Goal: Task Accomplishment & Management: Use online tool/utility

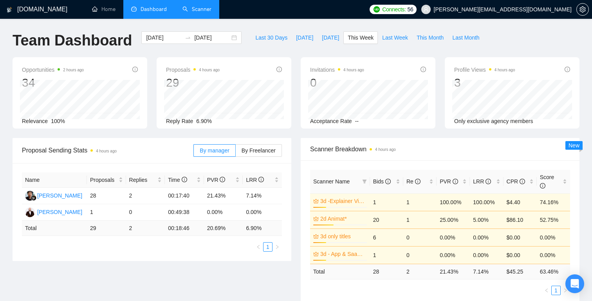
click at [206, 9] on link "Scanner" at bounding box center [196, 9] width 29 height 7
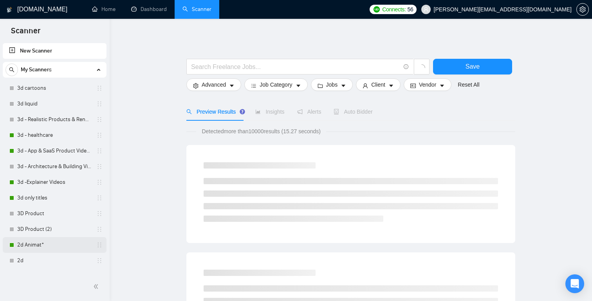
click at [36, 241] on link "2d Animat*" at bounding box center [54, 245] width 74 height 16
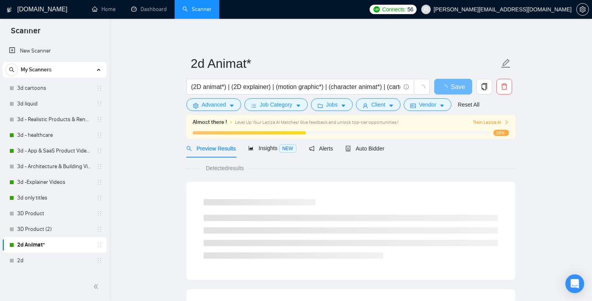
click at [339, 245] on ul at bounding box center [351, 236] width 294 height 44
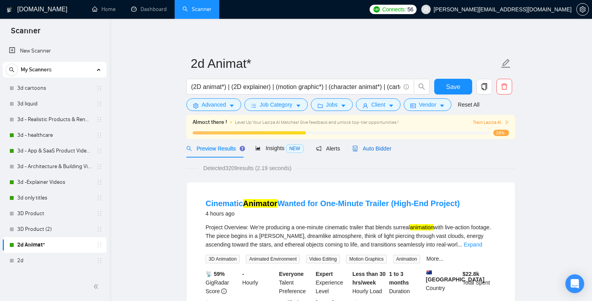
click at [368, 145] on span "Auto Bidder" at bounding box center [371, 148] width 39 height 6
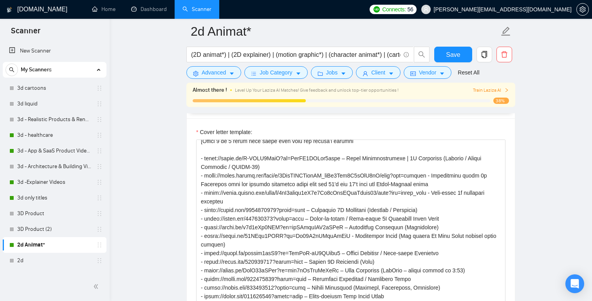
scroll to position [121, 0]
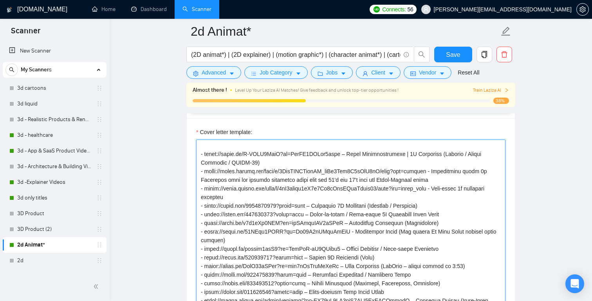
click at [335, 216] on textarea "Cover letter template:" at bounding box center [350, 227] width 309 height 176
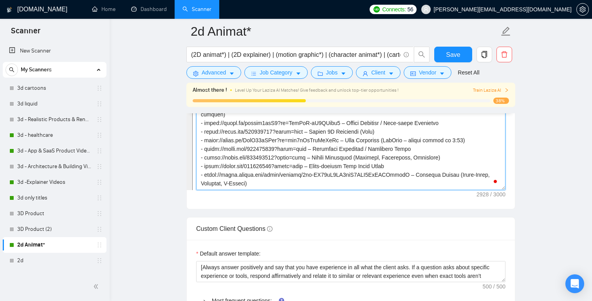
scroll to position [1065, 0]
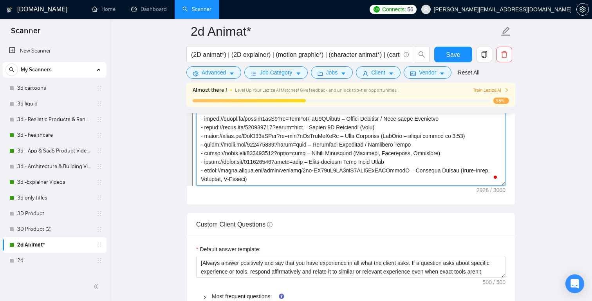
paste textarea "Laziza – selection rules: 1. Identify job keywords and choose 3–4 links from th…"
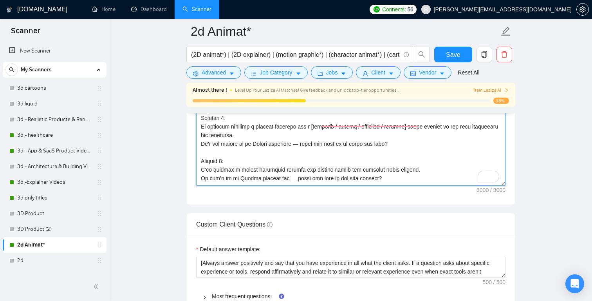
scroll to position [0, 0]
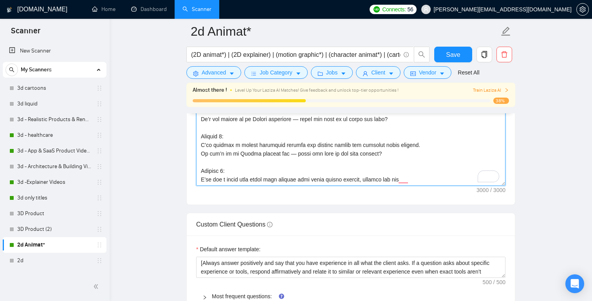
type textarea "[Laziza – selection rules: 1. Identify job keywords and choose 3–4 links from t…"
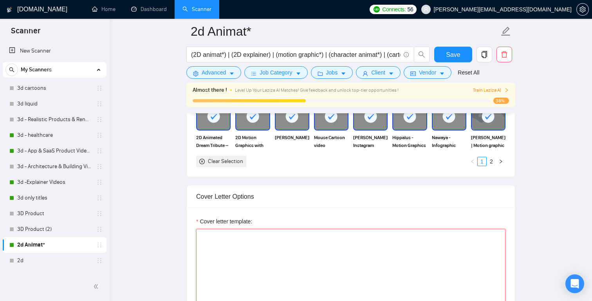
scroll to position [858, 0]
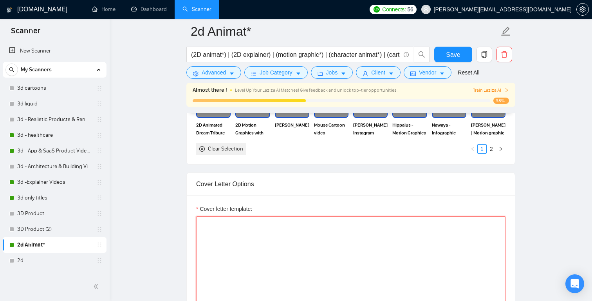
click at [249, 222] on textarea "Cover letter template:" at bounding box center [350, 304] width 309 height 176
paste textarea "[Loremi – dolorsita conse: Adipisci eli seddoeiu tem incidi 9–5 utlab etdo mag …"
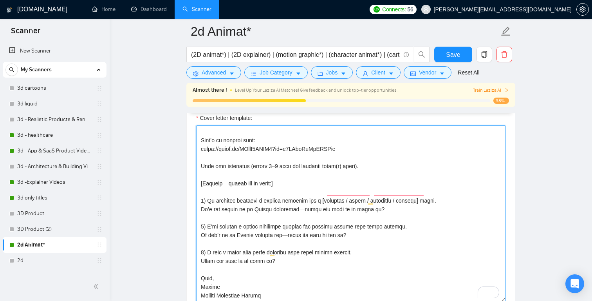
scroll to position [383, 0]
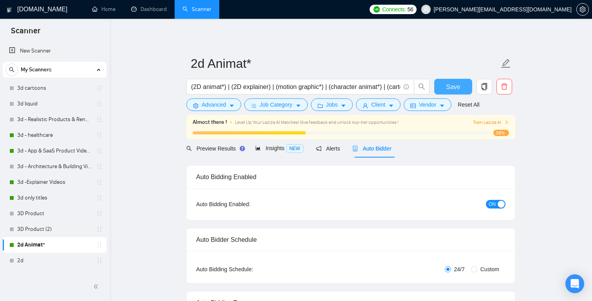
type textarea "[Loremi – dolorsita conse: Adipisci eli seddoeiu tem incidi 9–5 utlab etdo mag …"
click at [453, 86] on span "Save" at bounding box center [453, 87] width 14 height 10
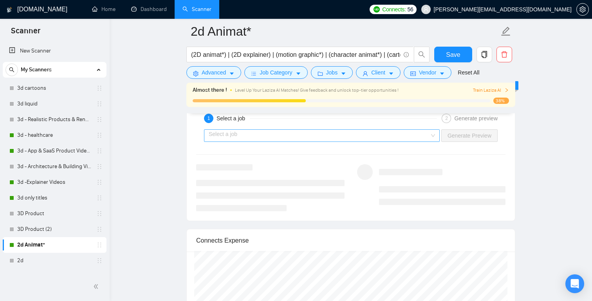
click at [428, 133] on input "search" at bounding box center [319, 136] width 221 height 12
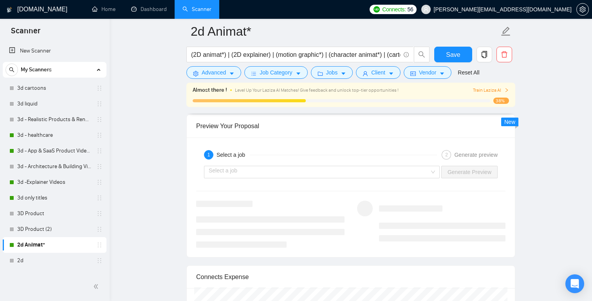
scroll to position [1575, 0]
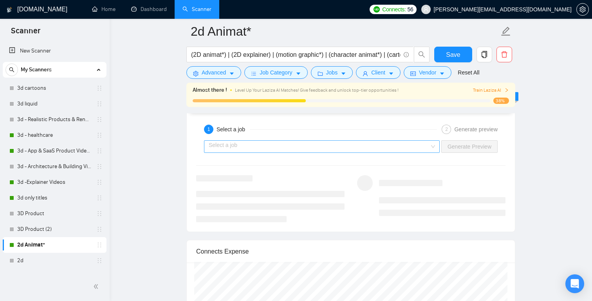
click at [422, 149] on input "search" at bounding box center [319, 147] width 221 height 12
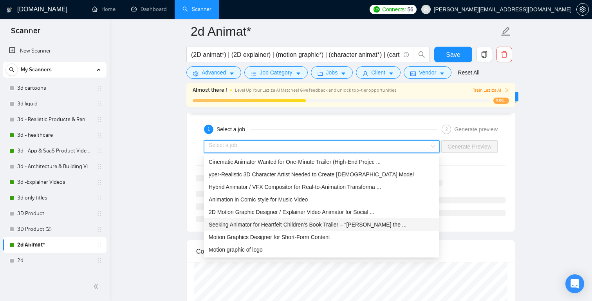
click at [341, 226] on span "Seeking Animator for Heartfelt Children’s Book Trailer – “[PERSON_NAME] the ..." at bounding box center [308, 224] width 198 height 6
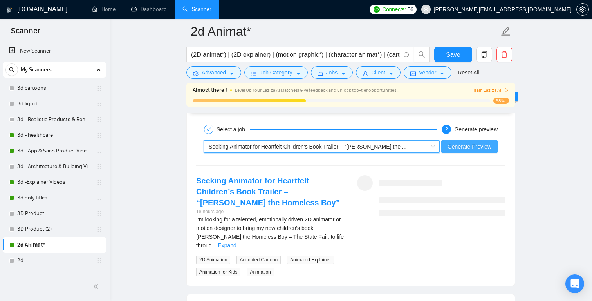
click at [475, 142] on span "Generate Preview" at bounding box center [469, 146] width 44 height 9
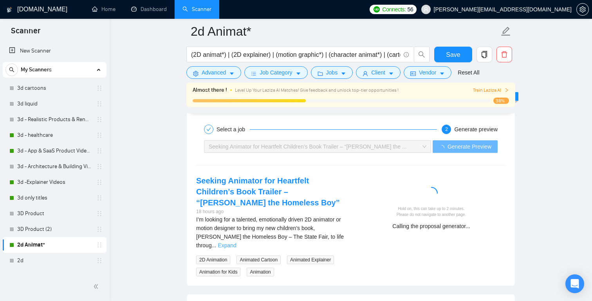
click at [236, 242] on link "Expand" at bounding box center [227, 245] width 18 height 6
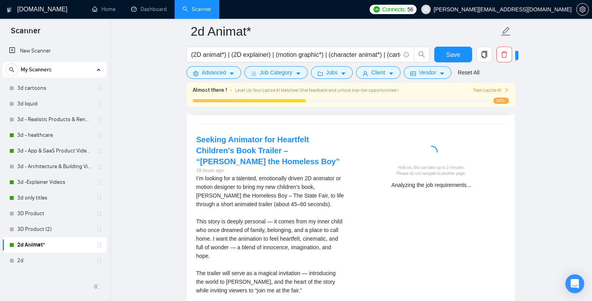
scroll to position [1611, 0]
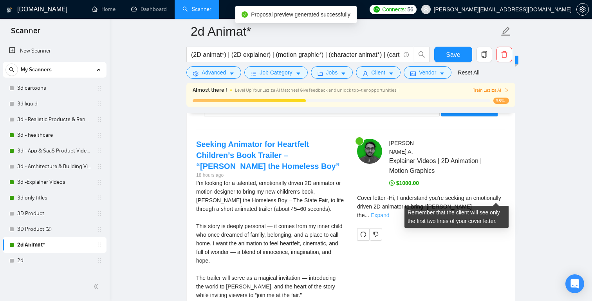
click at [389, 212] on link "Expand" at bounding box center [380, 215] width 18 height 6
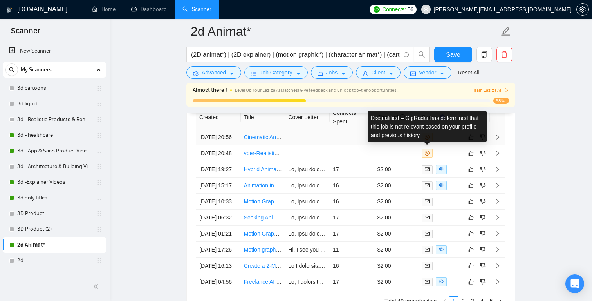
scroll to position [2329, 0]
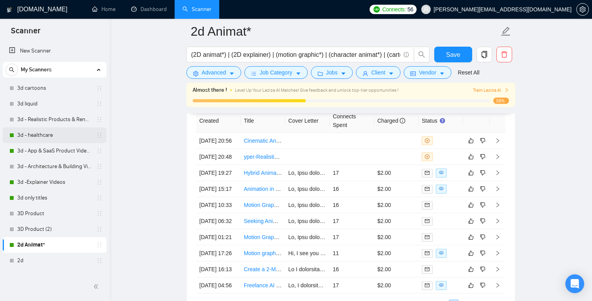
click at [33, 136] on link "3d - healthcare" at bounding box center [54, 135] width 74 height 16
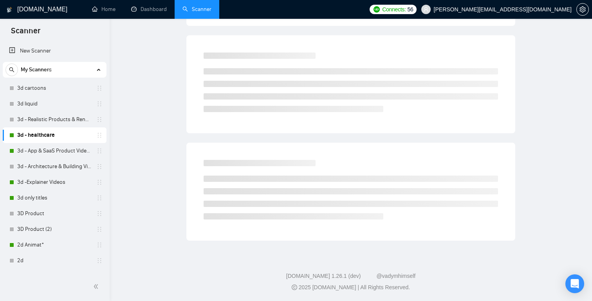
scroll to position [9, 0]
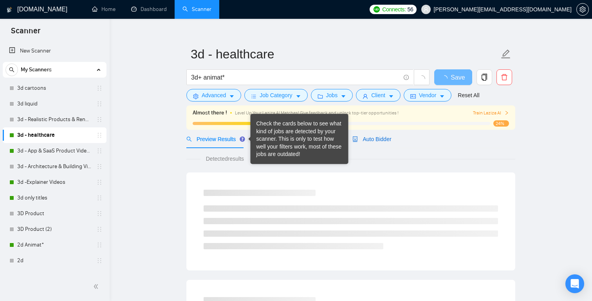
click at [371, 136] on span "Auto Bidder" at bounding box center [371, 139] width 39 height 6
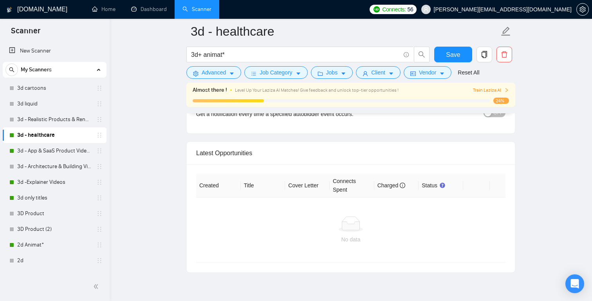
scroll to position [1958, 0]
click at [46, 148] on link "3d - App & SaaS Product Videos" at bounding box center [54, 151] width 74 height 16
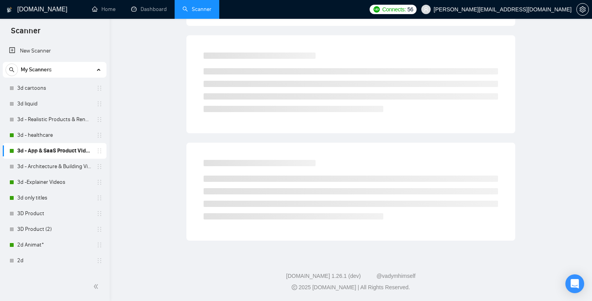
scroll to position [9, 0]
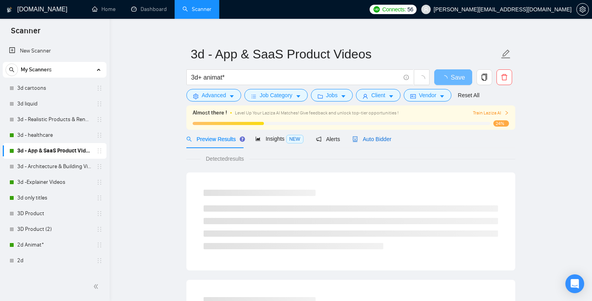
click at [371, 137] on span "Auto Bidder" at bounding box center [371, 139] width 39 height 6
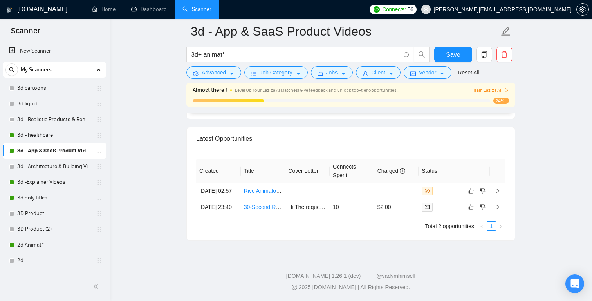
scroll to position [1988, 0]
click at [72, 180] on link "3d -Explainer Videos" at bounding box center [54, 182] width 74 height 16
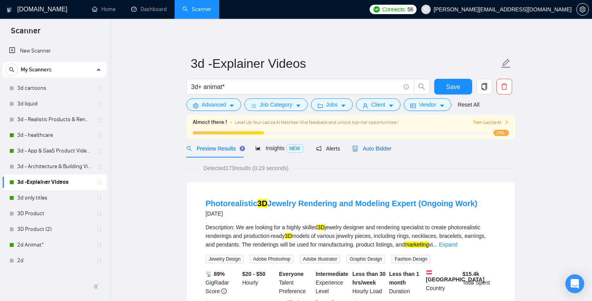
click at [383, 148] on span "Auto Bidder" at bounding box center [371, 148] width 39 height 6
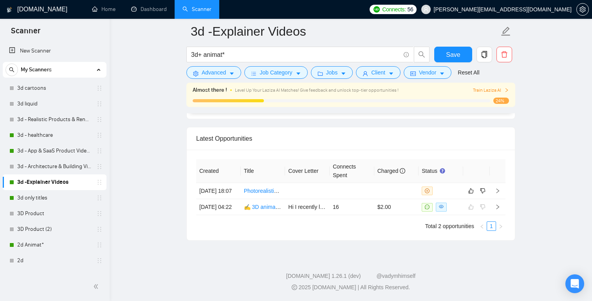
scroll to position [2001, 0]
click at [59, 197] on link "3d only titles" at bounding box center [54, 198] width 74 height 16
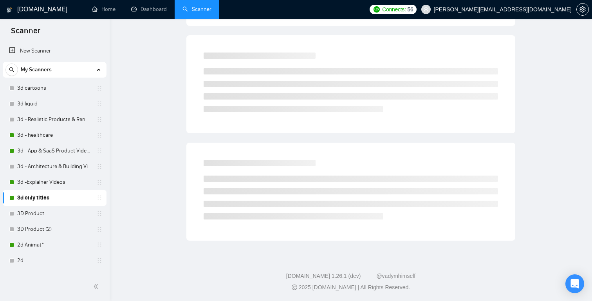
scroll to position [9, 0]
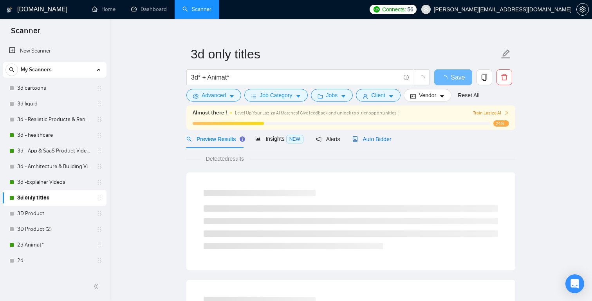
click at [381, 138] on span "Auto Bidder" at bounding box center [371, 139] width 39 height 6
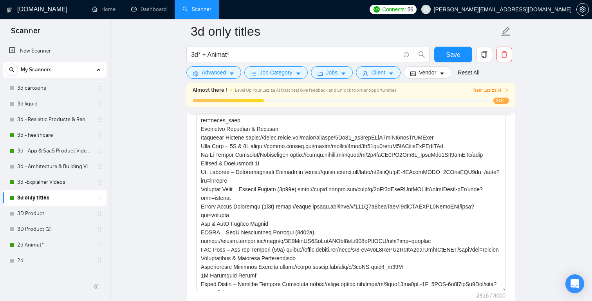
scroll to position [243, 0]
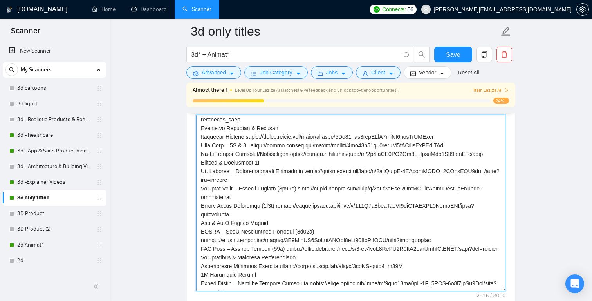
click at [303, 153] on textarea "Cover letter template:" at bounding box center [350, 203] width 309 height 176
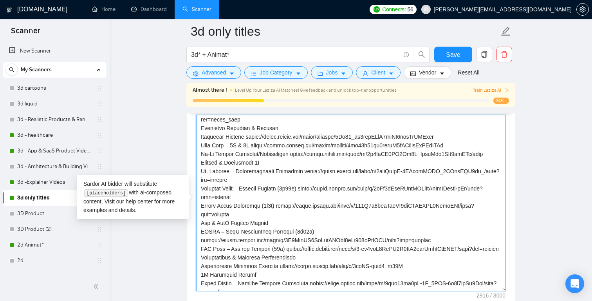
click at [303, 153] on textarea "Cover letter template:" at bounding box center [350, 203] width 309 height 176
drag, startPoint x: 483, startPoint y: 153, endPoint x: 492, endPoint y: 153, distance: 9.4
click at [493, 153] on textarea "Cover letter template:" at bounding box center [350, 203] width 309 height 176
click at [492, 153] on textarea "Cover letter template:" at bounding box center [350, 203] width 309 height 176
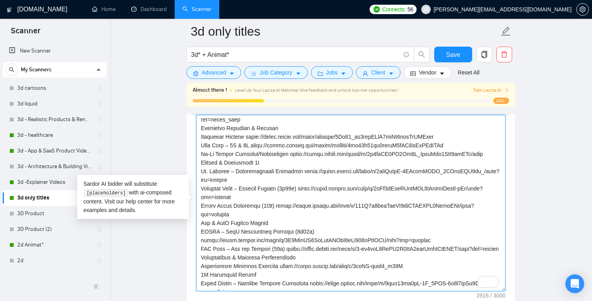
drag, startPoint x: 492, startPoint y: 153, endPoint x: 295, endPoint y: 154, distance: 196.5
click at [295, 154] on textarea "Cover letter template:" at bounding box center [350, 203] width 309 height 176
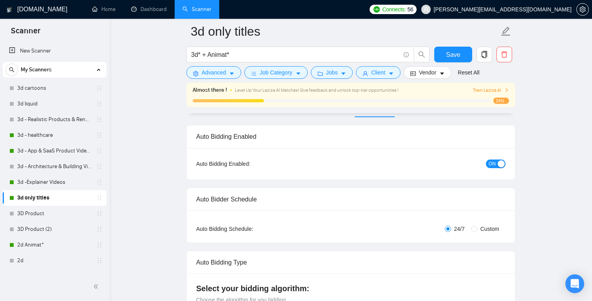
scroll to position [0, 0]
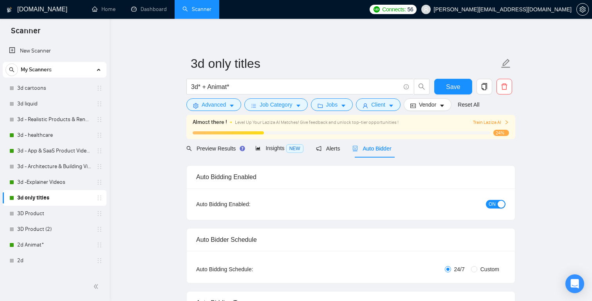
click at [492, 200] on span "ON" at bounding box center [491, 204] width 7 height 9
click at [453, 84] on span "Save" at bounding box center [453, 87] width 14 height 10
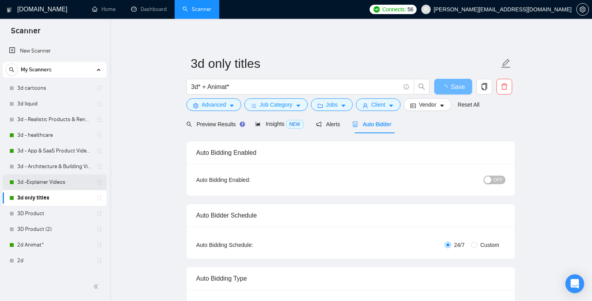
click at [58, 182] on link "3d -Explainer Videos" at bounding box center [54, 182] width 74 height 16
click at [61, 182] on link "3d -Explainer Videos" at bounding box center [54, 182] width 74 height 16
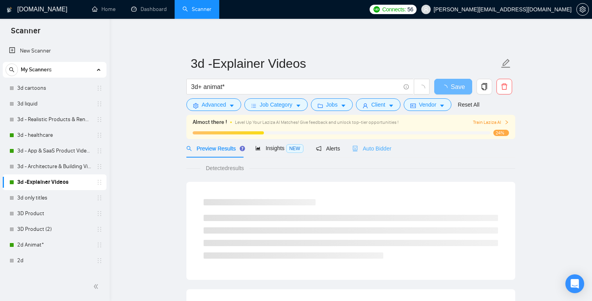
click at [377, 152] on div "Auto Bidder" at bounding box center [371, 148] width 39 height 18
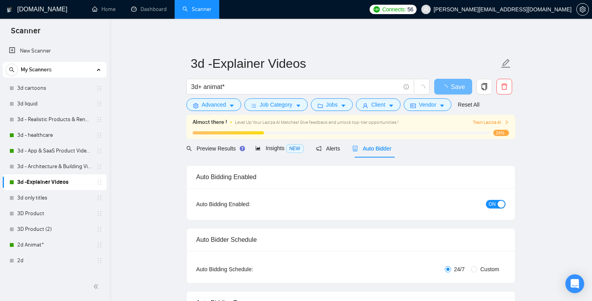
click at [493, 202] on span "ON" at bounding box center [491, 204] width 7 height 9
click at [455, 88] on span "Save" at bounding box center [453, 87] width 14 height 10
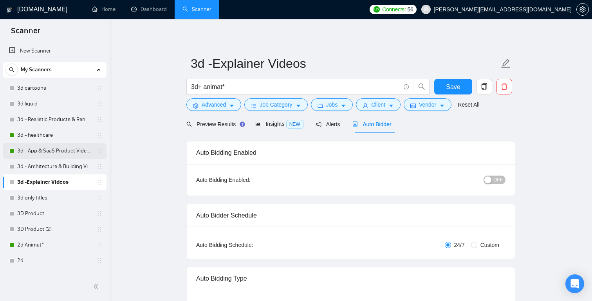
click at [48, 145] on link "3d - App & SaaS Product Videos" at bounding box center [54, 151] width 74 height 16
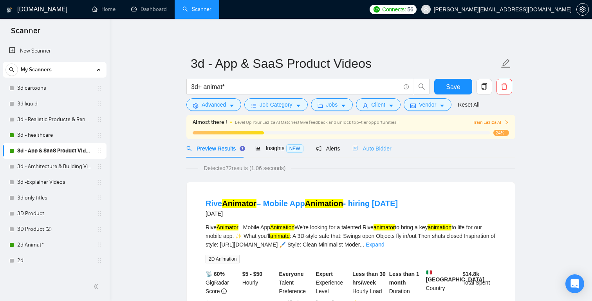
click at [387, 142] on div "Auto Bidder" at bounding box center [371, 148] width 39 height 18
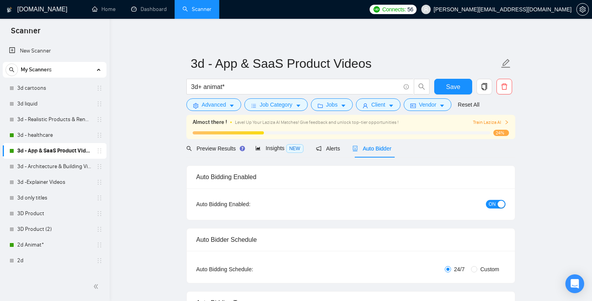
click at [491, 201] on span "ON" at bounding box center [491, 204] width 7 height 9
click at [454, 90] on span "Save" at bounding box center [453, 87] width 14 height 10
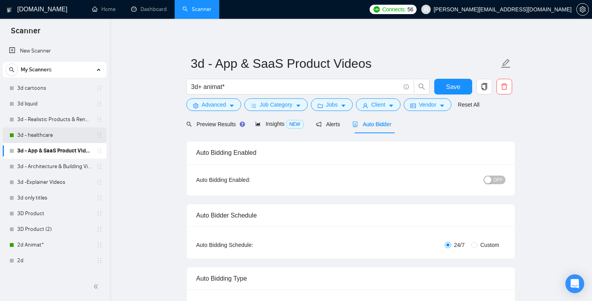
click at [69, 132] on link "3d - healthcare" at bounding box center [54, 135] width 74 height 16
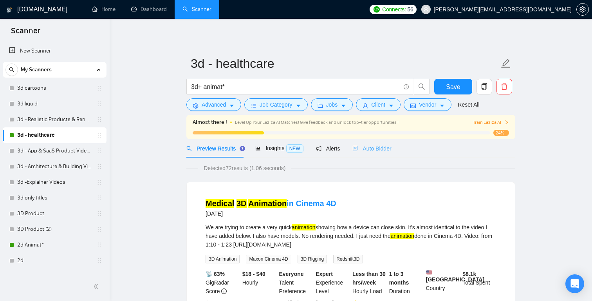
click at [379, 143] on div "Auto Bidder" at bounding box center [371, 148] width 39 height 18
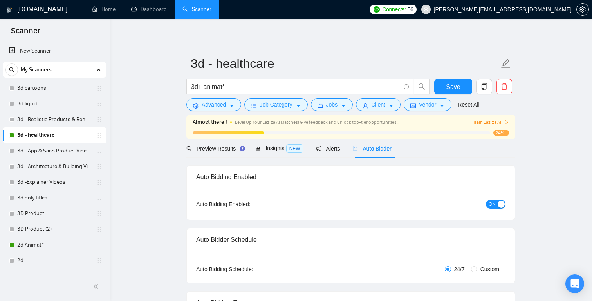
click at [492, 204] on span "ON" at bounding box center [491, 204] width 7 height 9
click at [451, 88] on span "Save" at bounding box center [453, 87] width 14 height 10
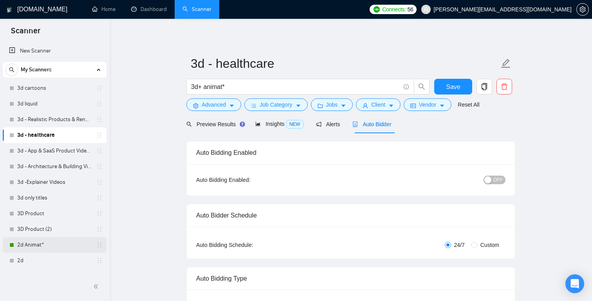
click at [39, 244] on link "2d Animat*" at bounding box center [54, 245] width 74 height 16
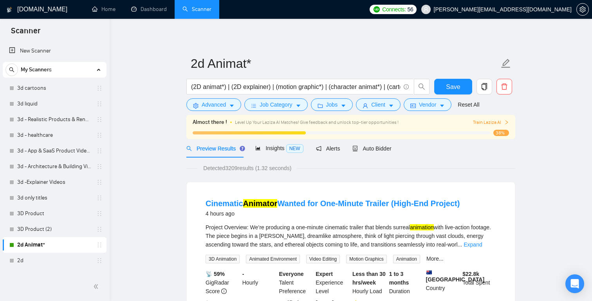
click at [394, 144] on div "Preview Results Insights NEW Alerts Auto Bidder" at bounding box center [350, 148] width 329 height 18
click at [381, 150] on span "Auto Bidder" at bounding box center [371, 148] width 39 height 6
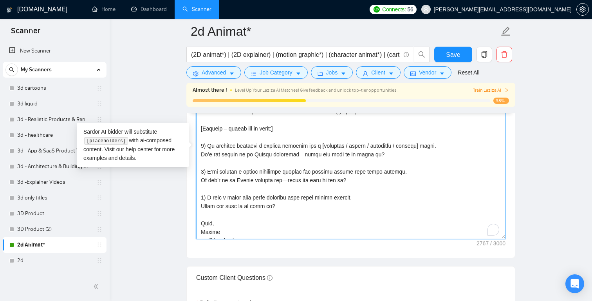
scroll to position [380, 0]
drag, startPoint x: 296, startPoint y: 213, endPoint x: 183, endPoint y: 205, distance: 113.4
click at [183, 205] on main "2d Animat* (2D animat*) | (2D explainer) | (motion graphic*) | (character anima…" at bounding box center [350, 181] width 457 height 2323
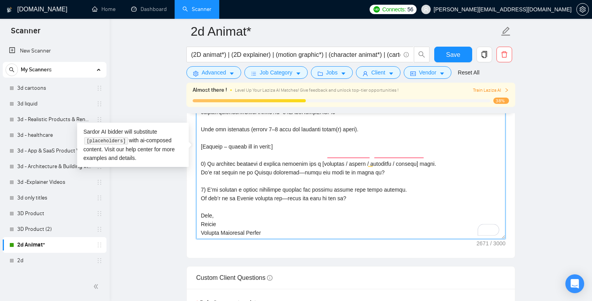
scroll to position [379, 0]
drag, startPoint x: 329, startPoint y: 153, endPoint x: 425, endPoint y: 153, distance: 95.9
click at [425, 153] on textarea "Cover letter template:" at bounding box center [350, 151] width 309 height 176
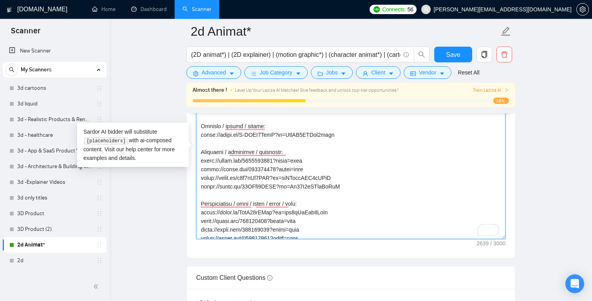
scroll to position [0, 0]
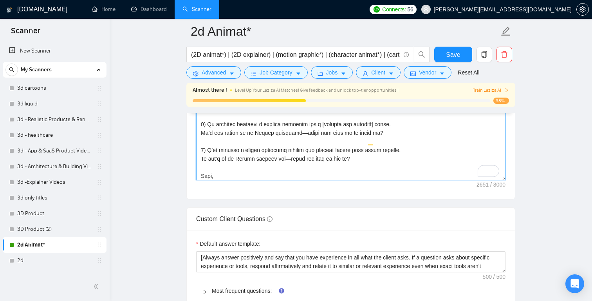
click at [297, 142] on textarea "Cover letter template:" at bounding box center [350, 92] width 309 height 176
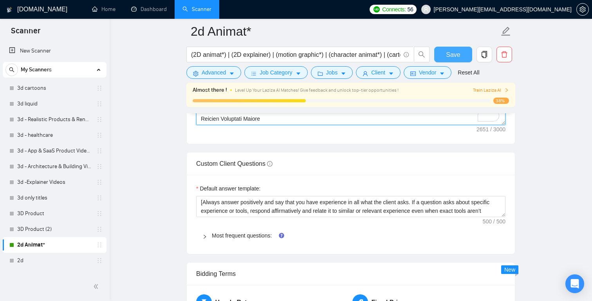
type textarea "[Loremi – dolorsita conse: Adipisci eli seddoeiu tem incidi 9–5 utlab etdo mag …"
click at [447, 51] on span "Save" at bounding box center [453, 55] width 14 height 10
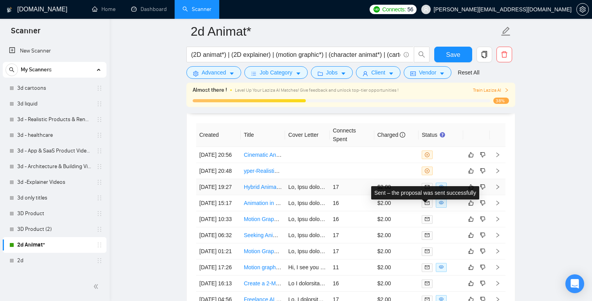
click at [426, 189] on icon "mail" at bounding box center [427, 186] width 5 height 5
